Goal: Task Accomplishment & Management: Manage account settings

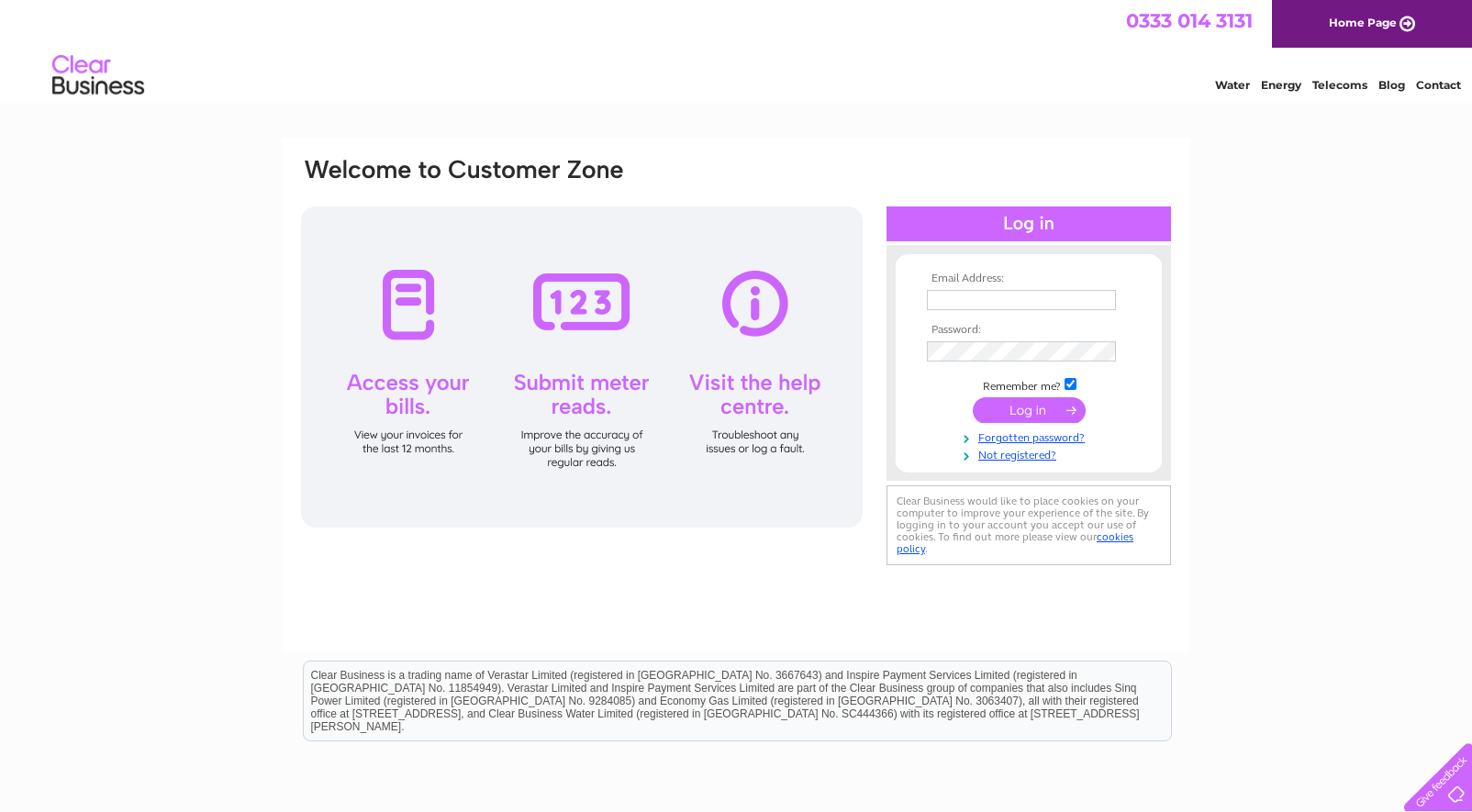
type input "[PERSON_NAME][EMAIL_ADDRESS][DOMAIN_NAME]"
click at [1023, 406] on input "submit" at bounding box center [1030, 410] width 113 height 26
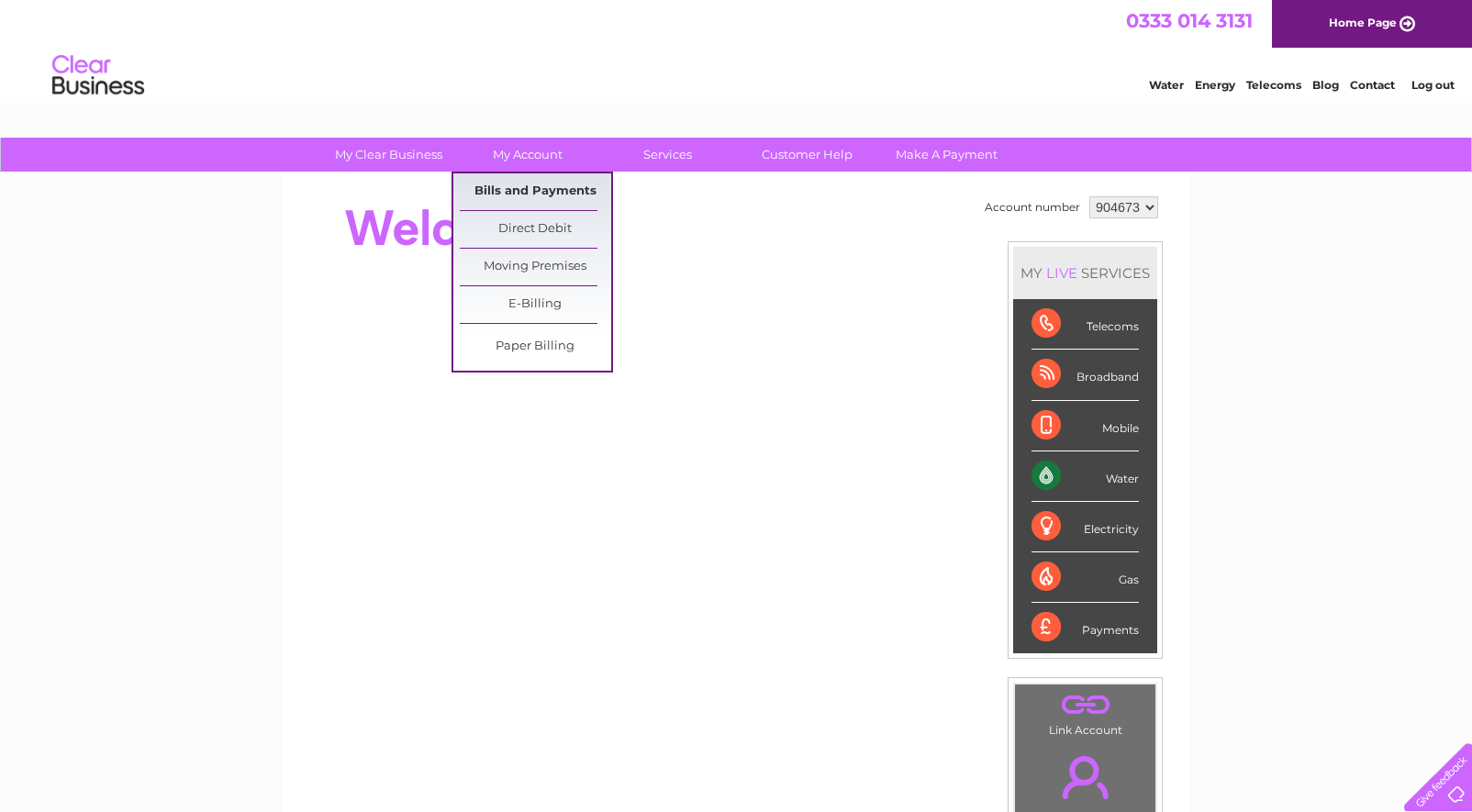
click at [533, 187] on link "Bills and Payments" at bounding box center [535, 192] width 151 height 36
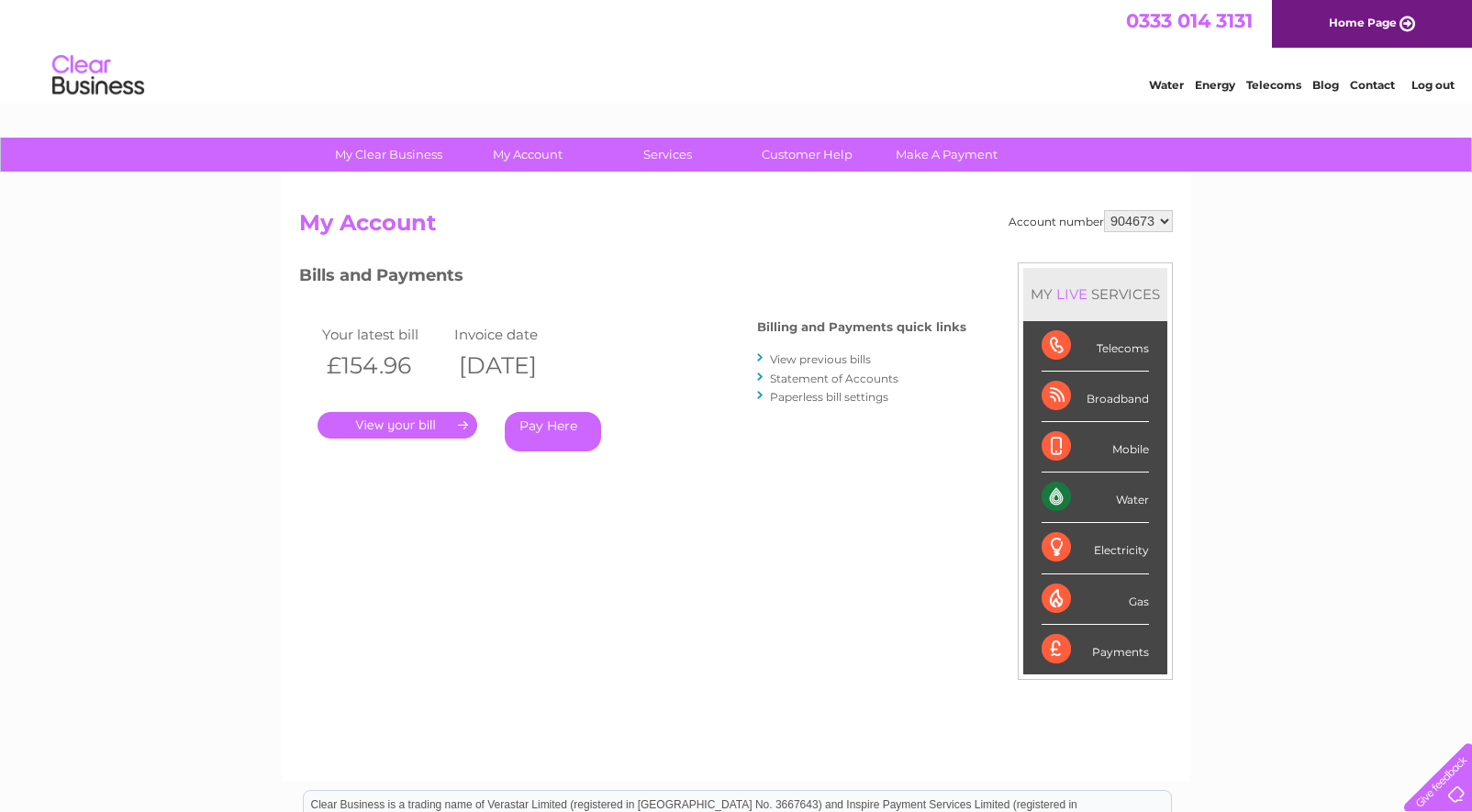
click at [401, 430] on link "." at bounding box center [397, 425] width 160 height 27
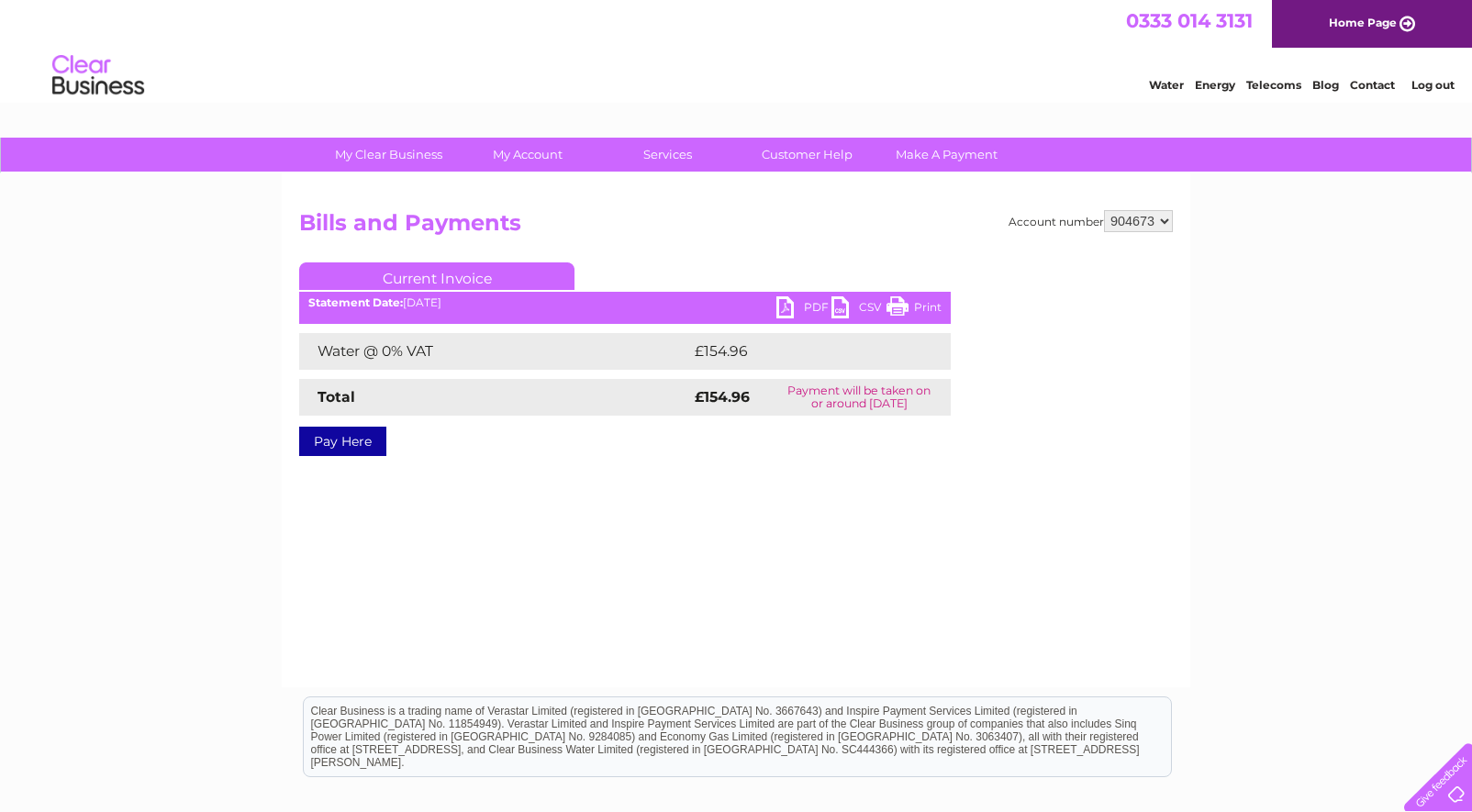
click at [804, 304] on link "PDF" at bounding box center [804, 310] width 55 height 27
